Goal: Navigation & Orientation: Understand site structure

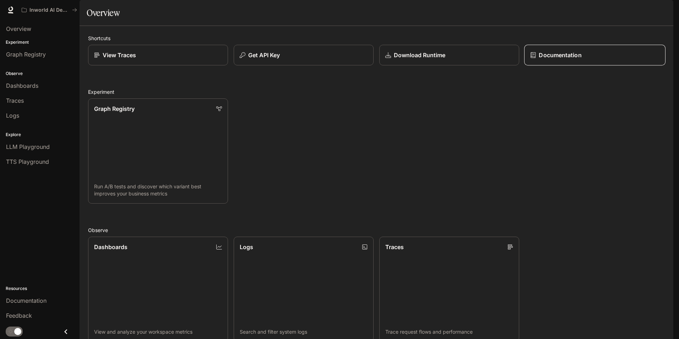
click at [579, 59] on div "Documentation" at bounding box center [594, 55] width 129 height 9
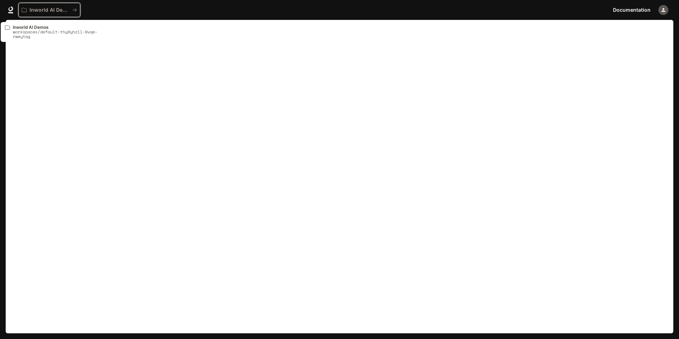
drag, startPoint x: 68, startPoint y: 10, endPoint x: 29, endPoint y: 38, distance: 48.8
click at [33, 40] on body "Skip to main content Portal Overview Experiment Graph Registry Observe Dashboar…" at bounding box center [339, 169] width 679 height 339
click at [7, 6] on link at bounding box center [11, 10] width 10 height 10
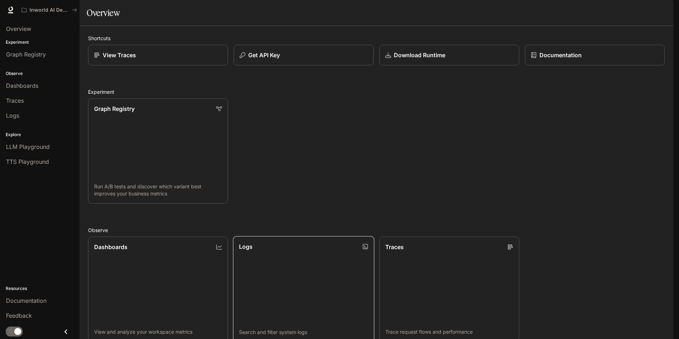
scroll to position [172, 0]
click at [187, 236] on link "Dashboards View and analyze your workspace metrics" at bounding box center [157, 289] width 141 height 106
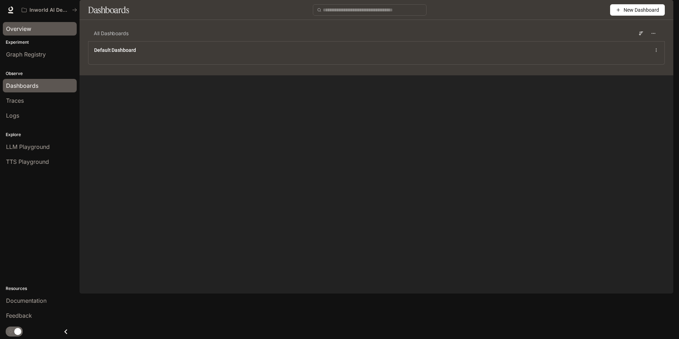
click at [24, 31] on span "Overview" at bounding box center [18, 29] width 25 height 9
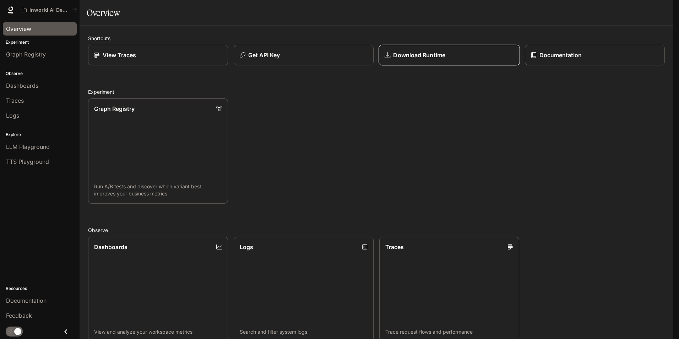
click at [439, 59] on p "Download Runtime" at bounding box center [419, 55] width 52 height 9
click at [300, 236] on link "Logs Search and filter system logs" at bounding box center [303, 289] width 141 height 106
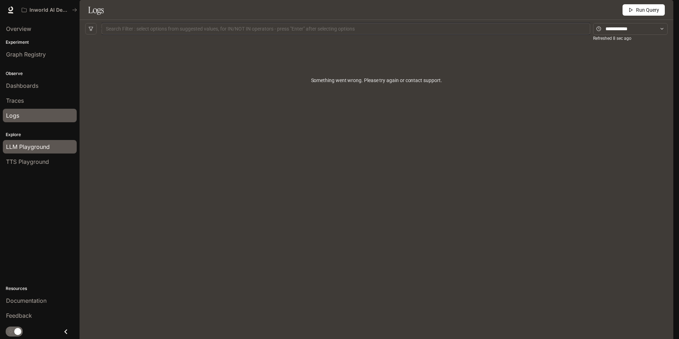
click at [32, 149] on span "LLM Playground" at bounding box center [28, 146] width 44 height 9
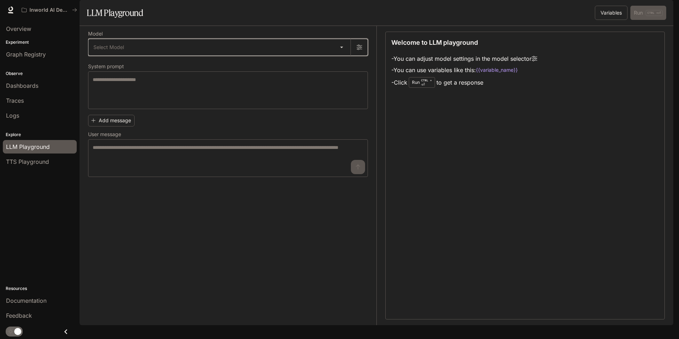
click at [365, 56] on button "button" at bounding box center [359, 47] width 17 height 17
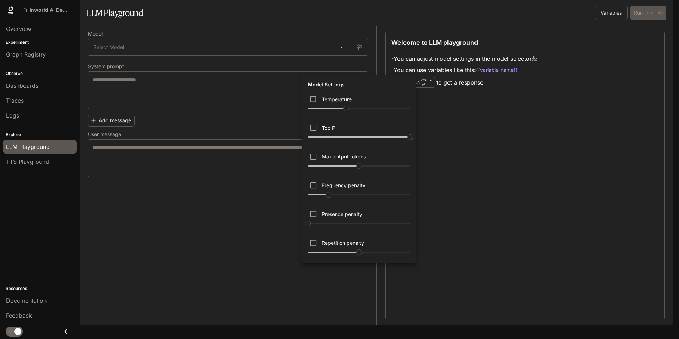
click at [257, 237] on div at bounding box center [339, 169] width 679 height 339
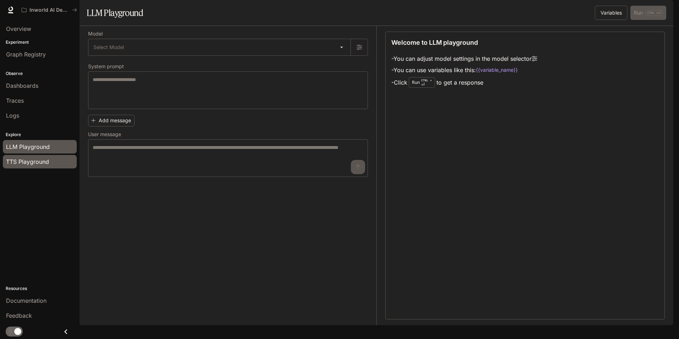
click at [47, 162] on span "TTS Playground" at bounding box center [27, 161] width 43 height 9
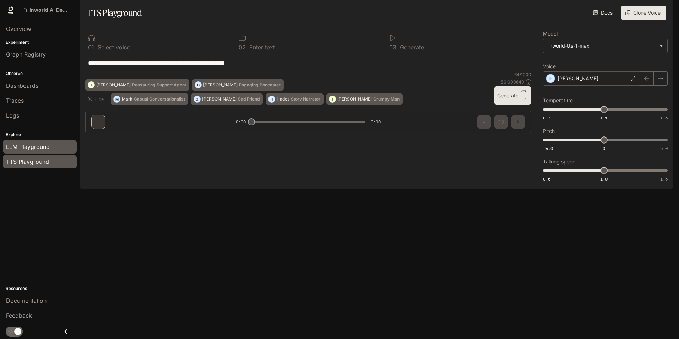
click at [39, 148] on span "LLM Playground" at bounding box center [28, 146] width 44 height 9
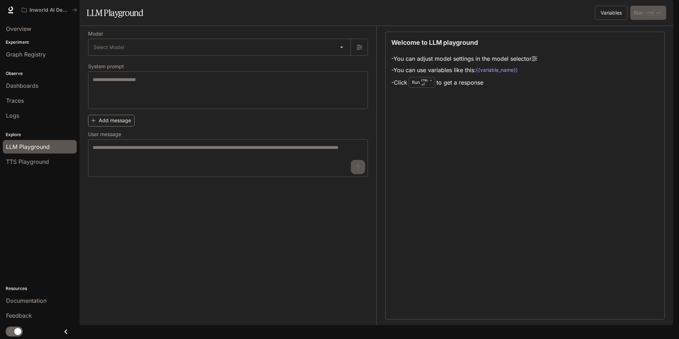
click at [93, 123] on icon "button" at bounding box center [93, 121] width 4 height 4
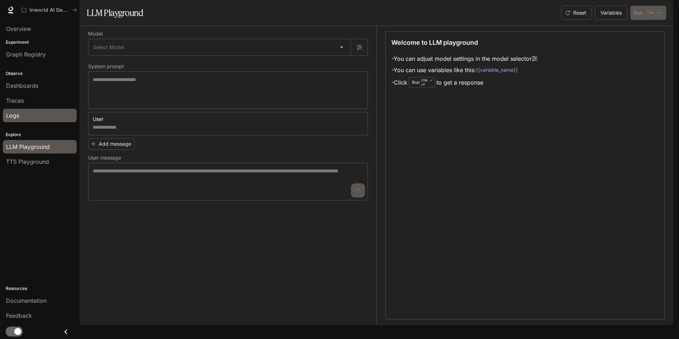
click at [30, 118] on div "Logs" at bounding box center [39, 115] width 67 height 9
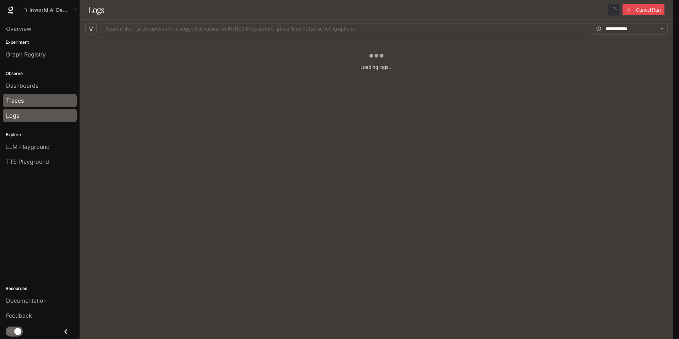
click at [25, 103] on div "Traces" at bounding box center [39, 100] width 67 height 9
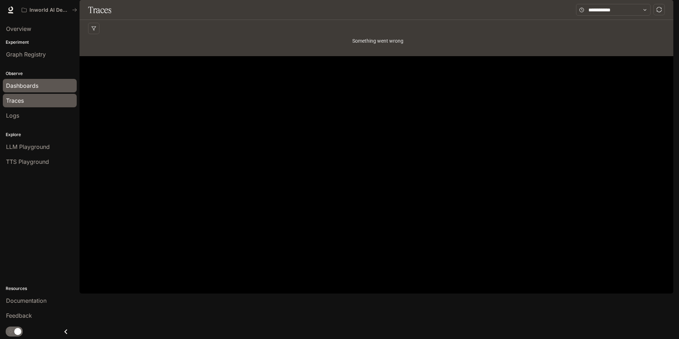
click at [37, 83] on span "Dashboards" at bounding box center [22, 85] width 32 height 9
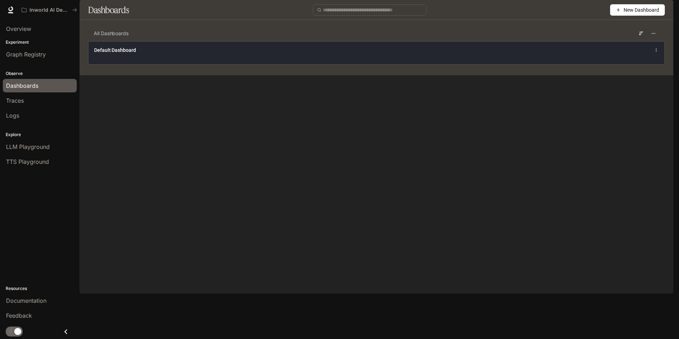
click at [149, 54] on div "Default Dashboard" at bounding box center [258, 50] width 329 height 7
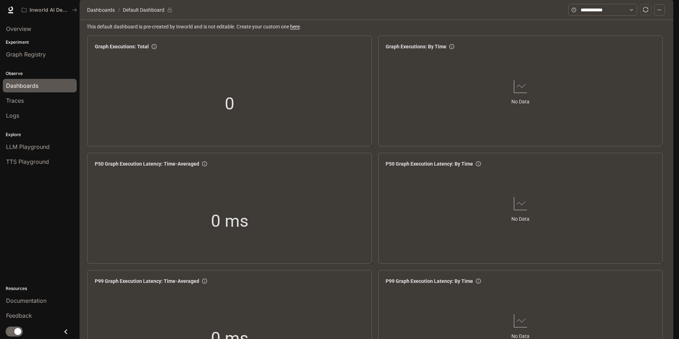
click at [658, 10] on circle "button" at bounding box center [658, 10] width 0 height 0
click at [39, 58] on span "Graph Registry" at bounding box center [26, 54] width 40 height 9
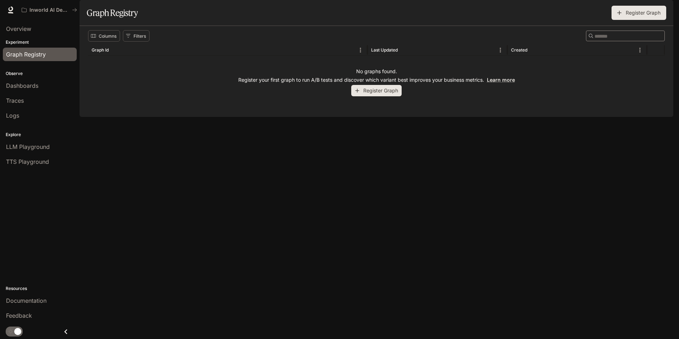
click at [665, 11] on icon "button" at bounding box center [664, 10] width 4 height 4
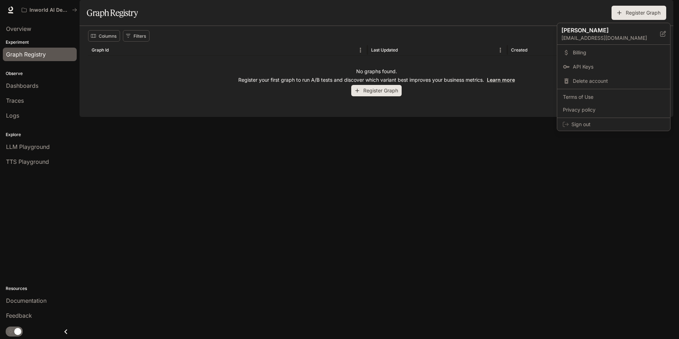
click at [23, 44] on div at bounding box center [339, 169] width 679 height 339
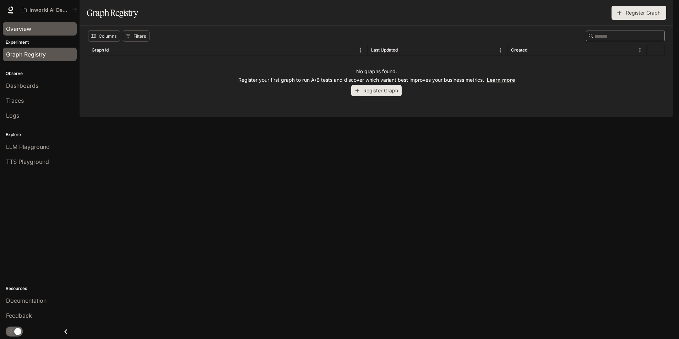
click at [20, 26] on span "Overview" at bounding box center [18, 29] width 25 height 9
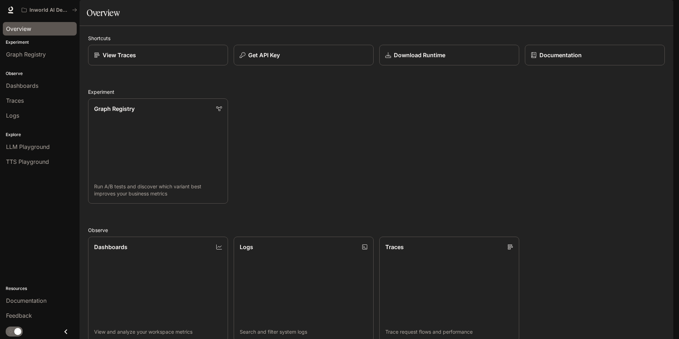
scroll to position [172, 0]
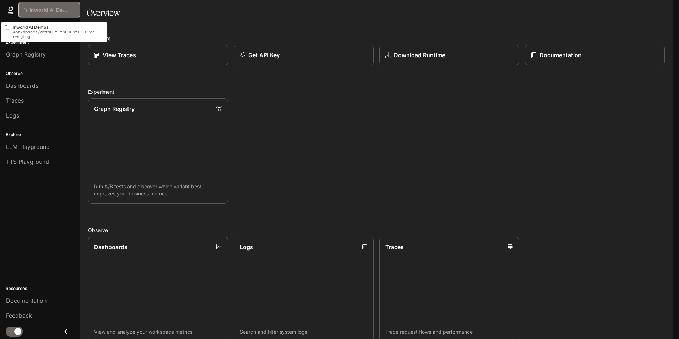
click at [51, 13] on button "Inworld AI Demos" at bounding box center [49, 10] width 62 height 14
